Goal: Navigation & Orientation: Find specific page/section

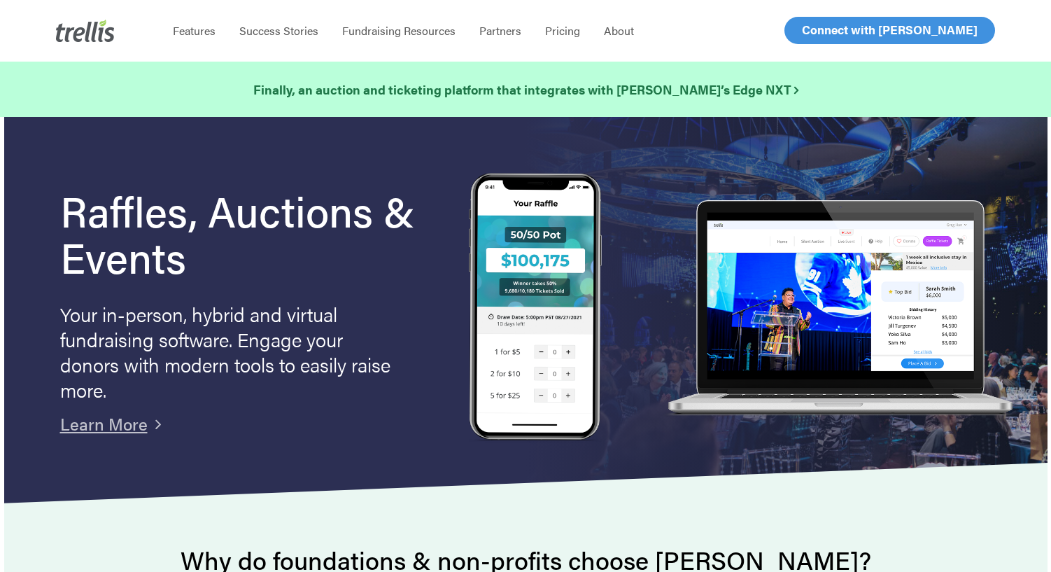
drag, startPoint x: 0, startPoint y: 0, endPoint x: 805, endPoint y: 32, distance: 806.0
click at [805, 32] on span "Log In" at bounding box center [818, 30] width 34 height 17
